Goal: Information Seeking & Learning: Check status

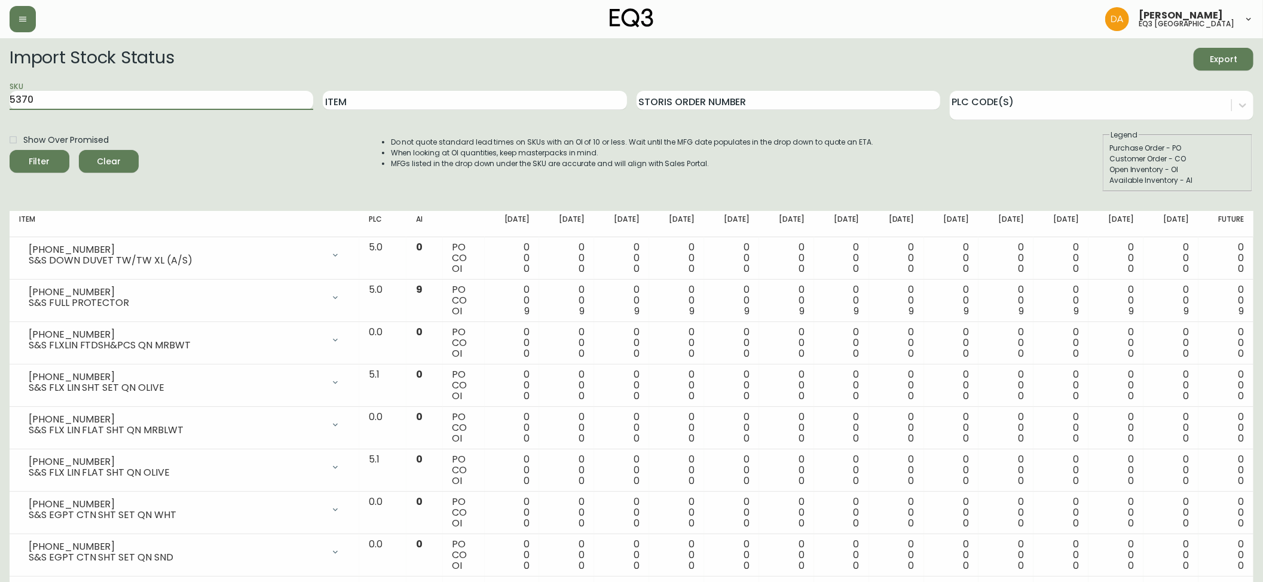
drag, startPoint x: 56, startPoint y: 93, endPoint x: 0, endPoint y: 98, distance: 55.8
type input "[PHONE_NUMBER]"
click at [10, 150] on button "Filter" at bounding box center [40, 161] width 60 height 23
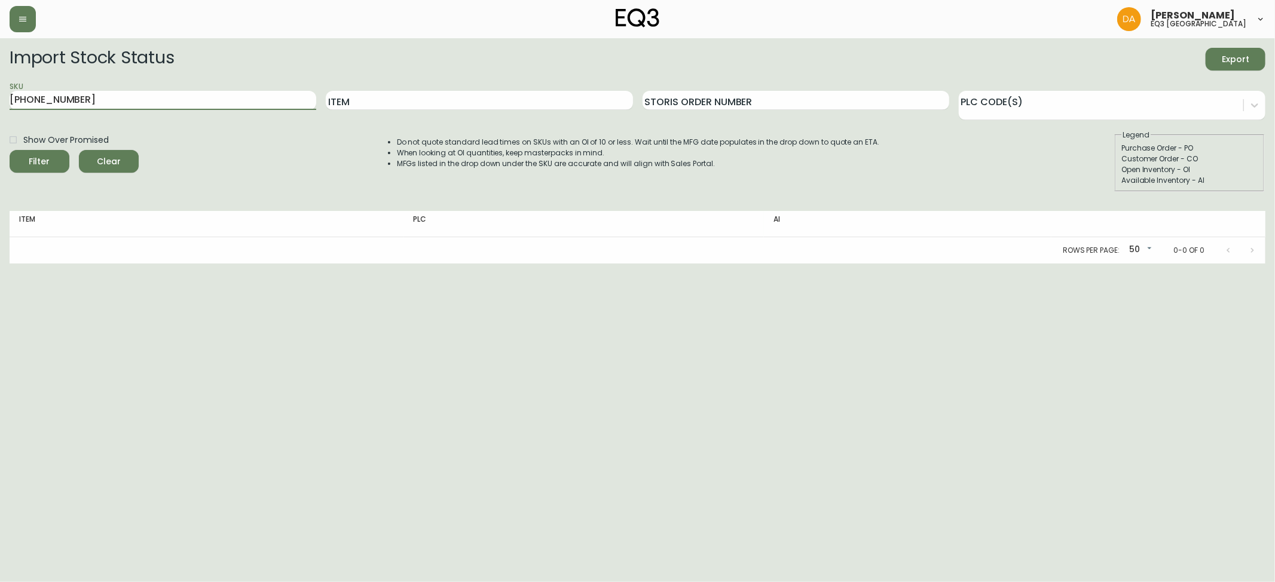
click at [27, 178] on div "Show Over Promised Filter Clear" at bounding box center [74, 161] width 129 height 62
click at [26, 170] on button "Filter" at bounding box center [40, 161] width 60 height 23
click at [12, 140] on input "Show Over Promised" at bounding box center [13, 140] width 20 height 20
checkbox input "true"
click at [27, 161] on span "Filter" at bounding box center [39, 161] width 41 height 15
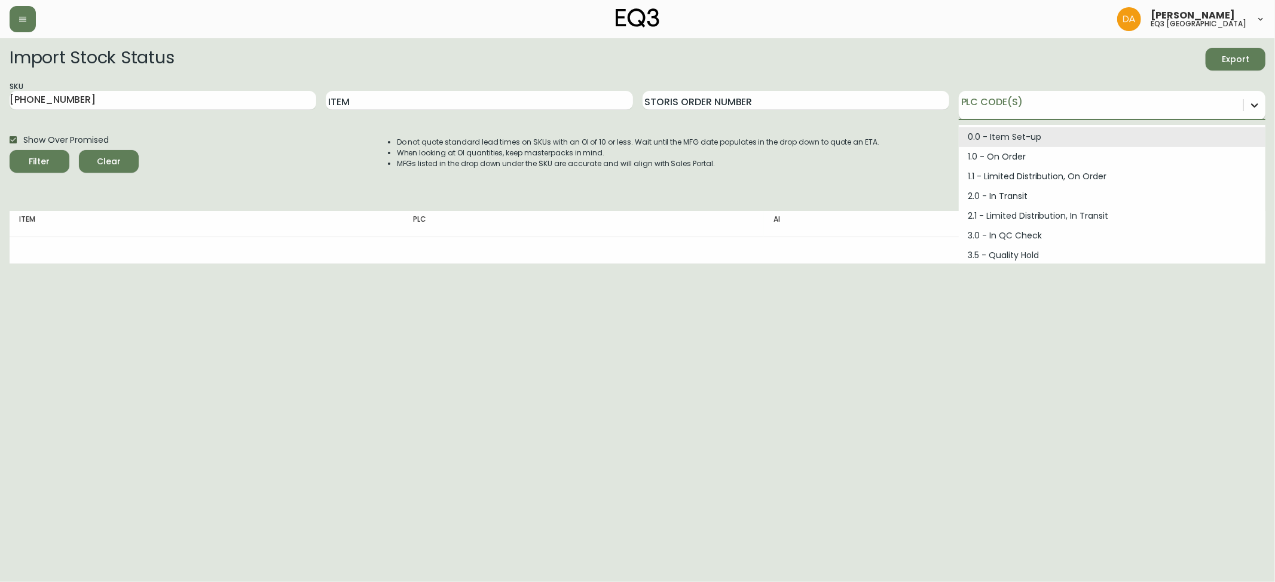
click at [1258, 108] on div "Import Stock Status Export SKU [PHONE_NUMBER] Item Storis Order Number option 0…" at bounding box center [638, 156] width 1256 height 216
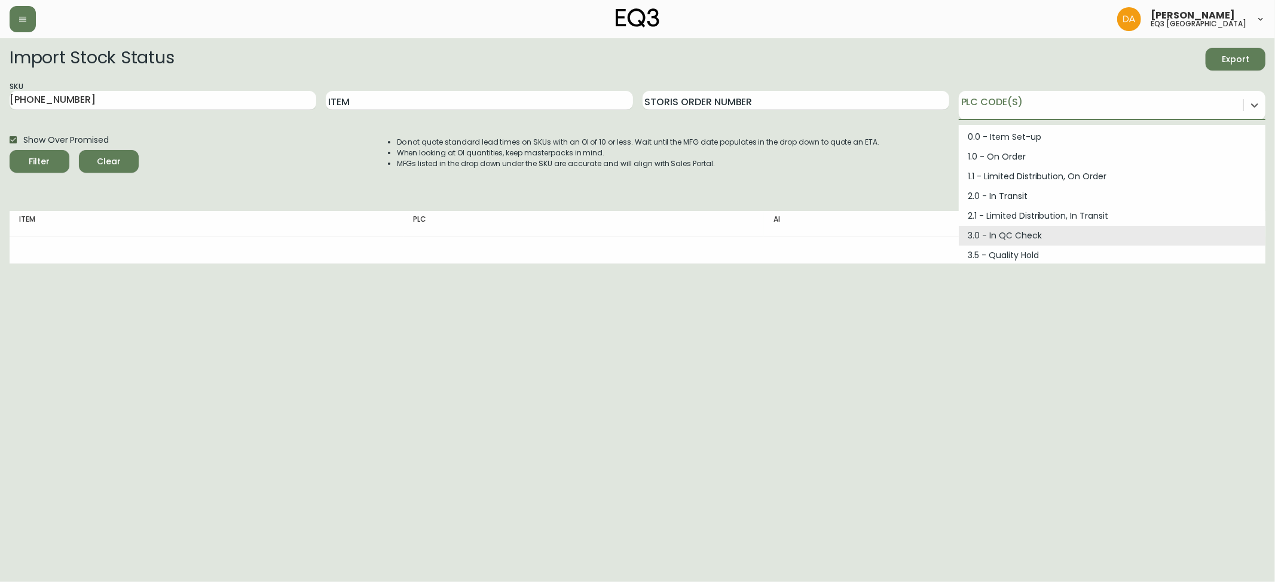
click at [581, 264] on html "[PERSON_NAME] eq3 calgary Import Stock Status Export SKU [PHONE_NUMBER] Item St…" at bounding box center [637, 132] width 1275 height 264
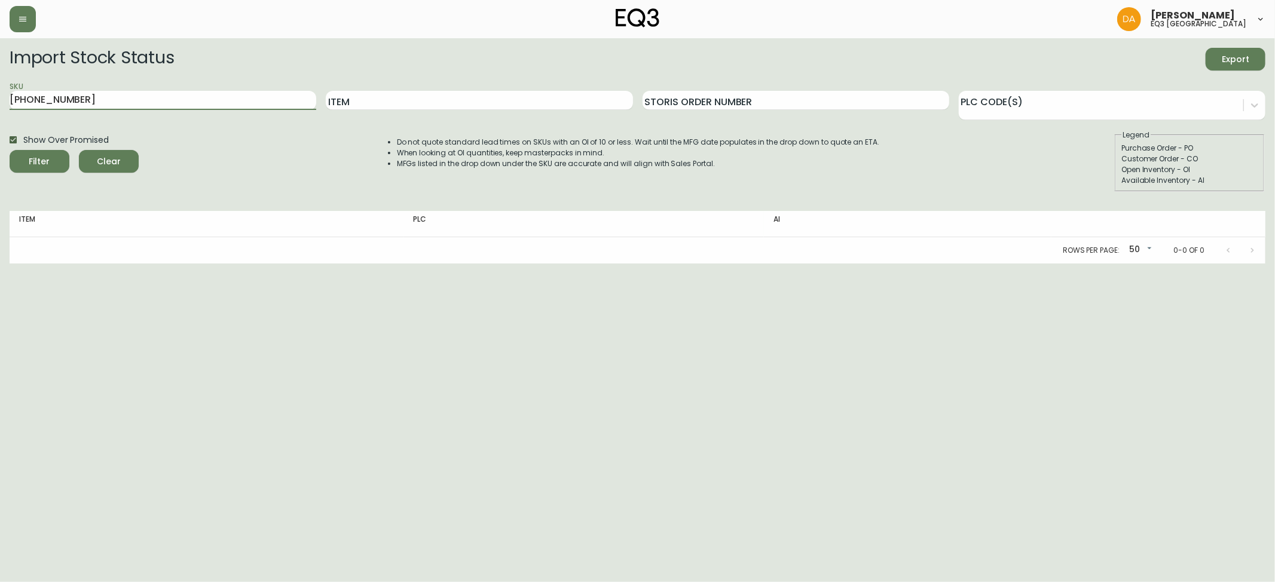
drag, startPoint x: 79, startPoint y: 98, endPoint x: 0, endPoint y: 108, distance: 79.6
click at [0, 108] on main "Import Stock Status Export SKU [PHONE_NUMBER] Item Storis Order Number PLC Code…" at bounding box center [637, 150] width 1275 height 225
click at [1239, 264] on html "[PERSON_NAME] eq3 calgary Import Stock Status Export SKU [PHONE_NUMBER] Item St…" at bounding box center [637, 132] width 1275 height 264
drag, startPoint x: 81, startPoint y: 96, endPoint x: 0, endPoint y: 58, distance: 89.9
click at [0, 67] on main "Import Stock Status Export SKU [PHONE_NUMBER] Item Storis Order Number PLC Code…" at bounding box center [637, 150] width 1275 height 225
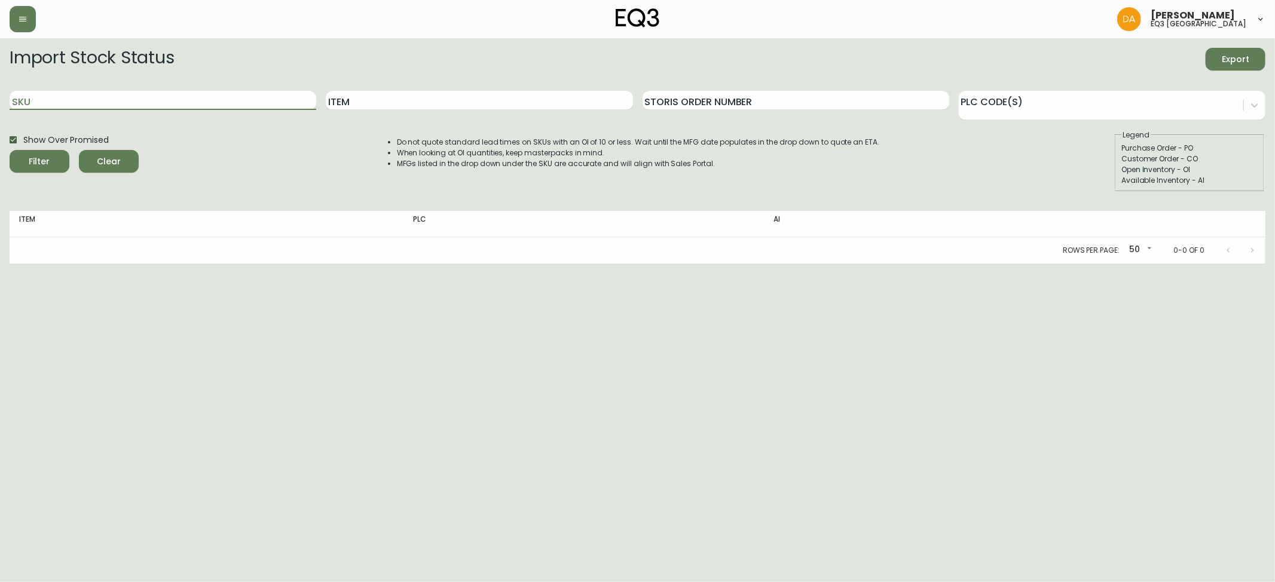
click at [436, 110] on div "Item" at bounding box center [479, 100] width 307 height 39
click at [441, 96] on input "Item" at bounding box center [479, 100] width 307 height 19
type input "NORM"
click at [10, 150] on button "Filter" at bounding box center [40, 161] width 60 height 23
checkbox input "false"
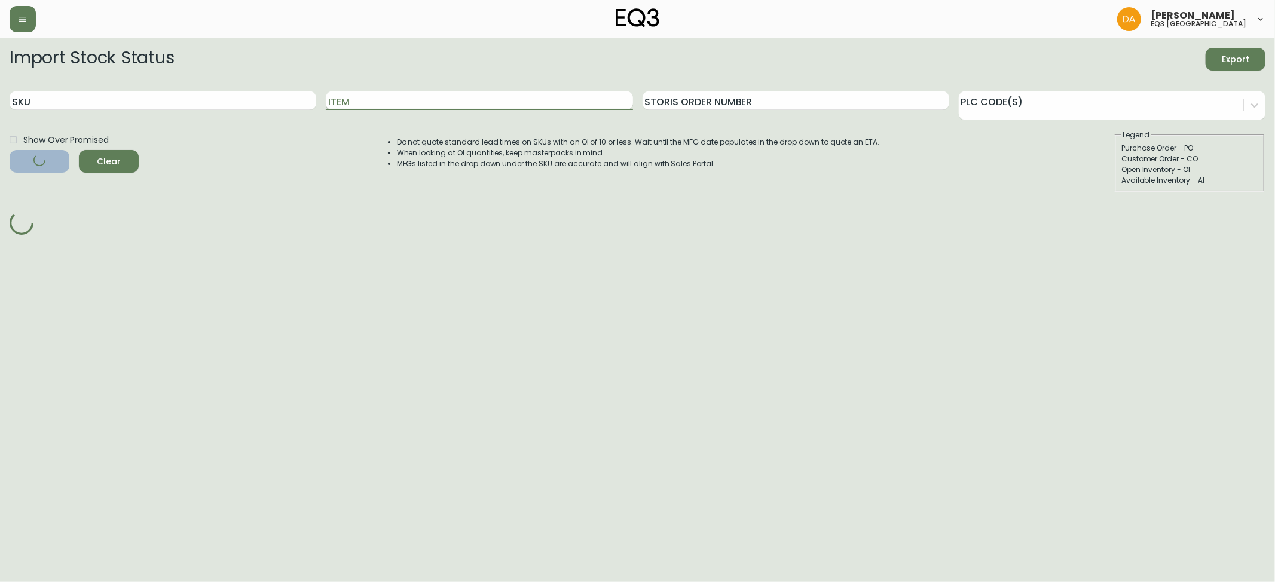
click at [420, 98] on input "Item" at bounding box center [479, 100] width 307 height 19
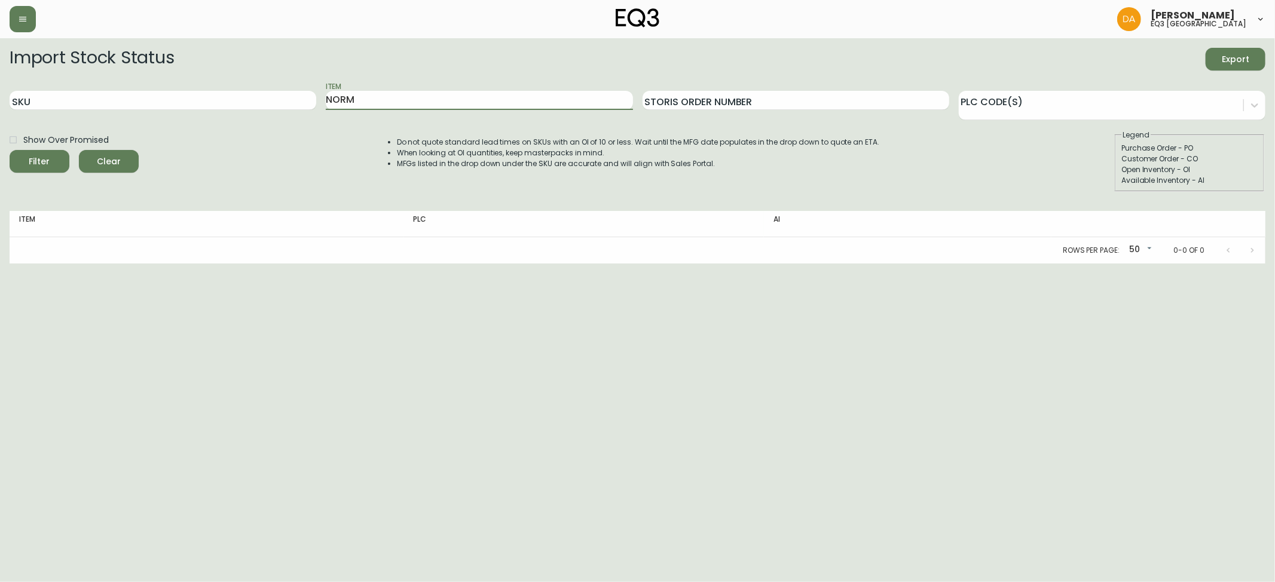
type input "NORM"
click at [14, 166] on button "Filter" at bounding box center [40, 161] width 60 height 23
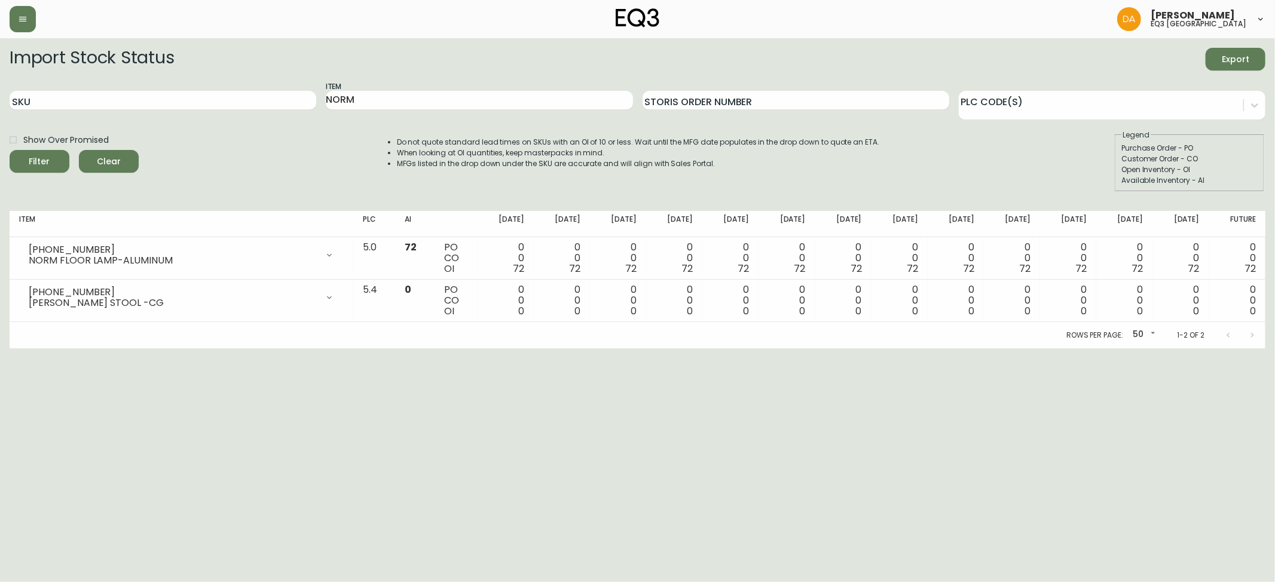
click at [1215, 349] on html "[PERSON_NAME] eq3 calgary Import Stock Status Export SKU Item NORM Storis Order…" at bounding box center [637, 174] width 1275 height 349
